Goal: Navigation & Orientation: Find specific page/section

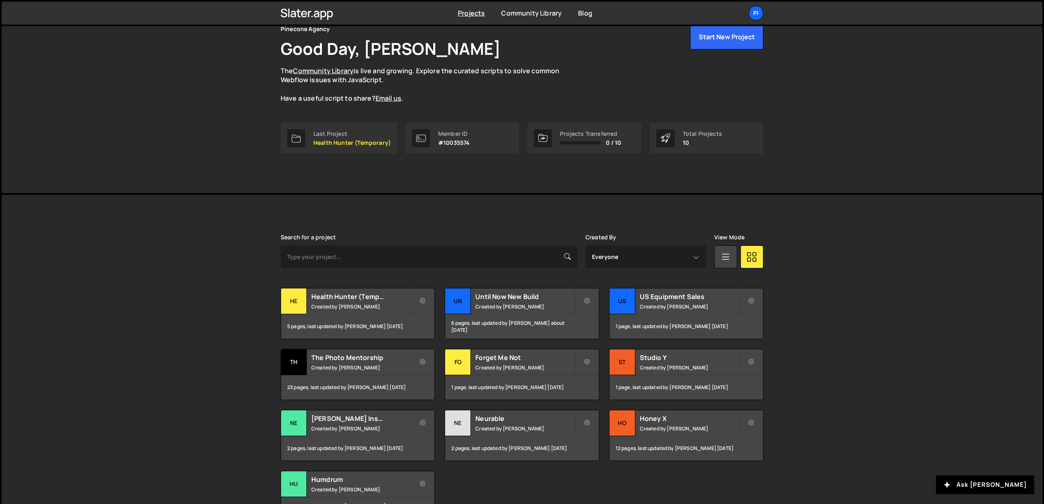
scroll to position [100, 0]
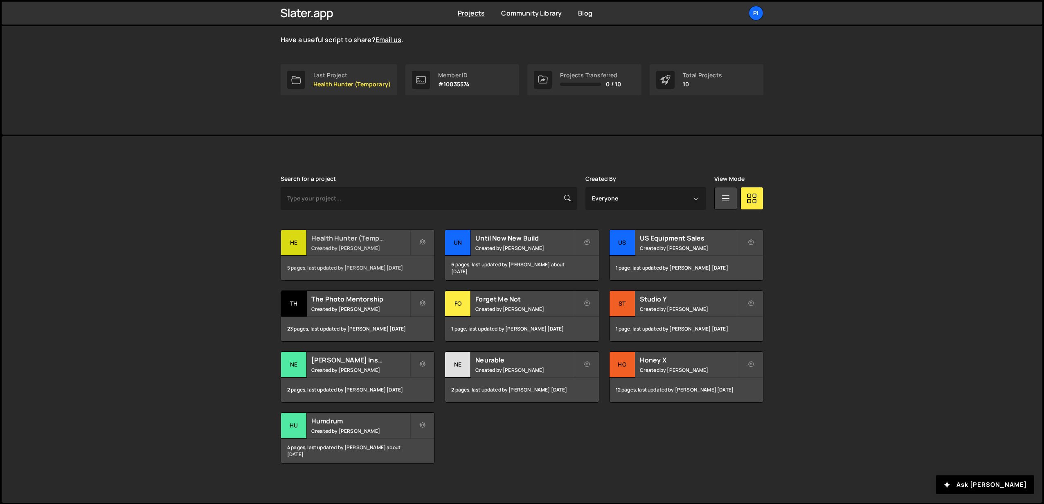
click at [361, 249] on small "Created by Richard Burles" at bounding box center [360, 248] width 99 height 7
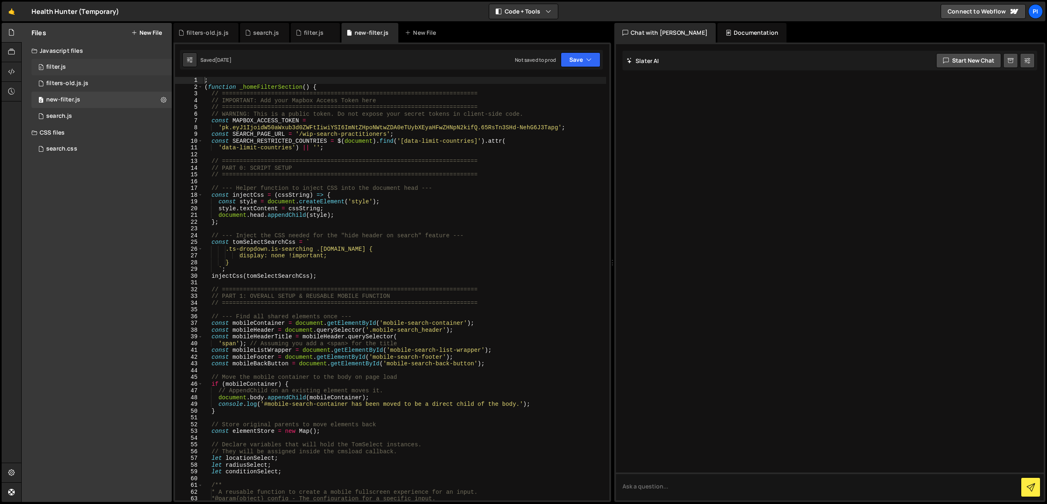
click at [63, 72] on div "0 filter.js 0" at bounding box center [101, 67] width 140 height 16
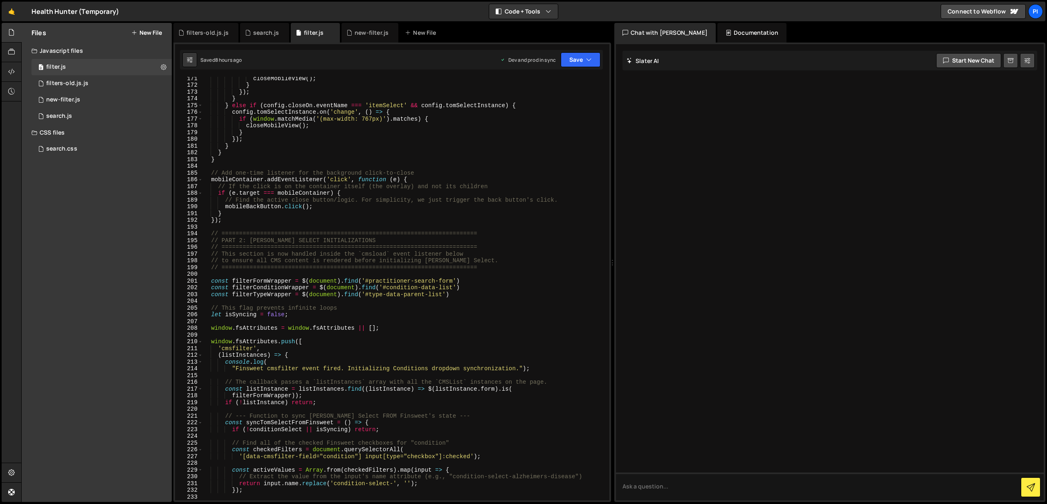
scroll to position [1157, 0]
